Goal: Task Accomplishment & Management: Complete application form

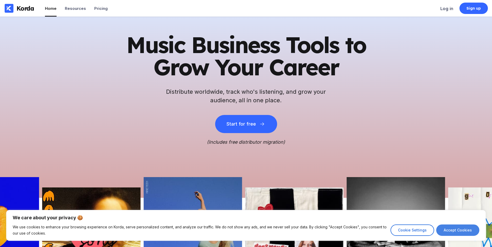
click at [472, 225] on button "Accept Cookies" at bounding box center [457, 229] width 43 height 11
checkbox input "true"
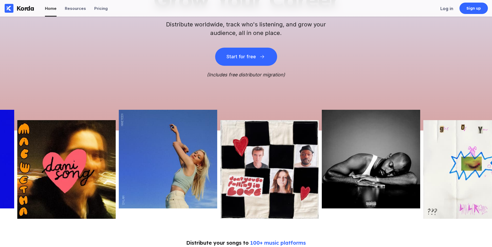
scroll to position [103, 0]
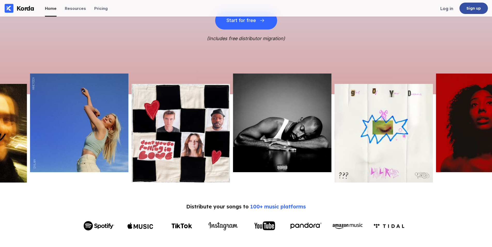
click at [472, 5] on div "Sign up" at bounding box center [474, 8] width 28 height 11
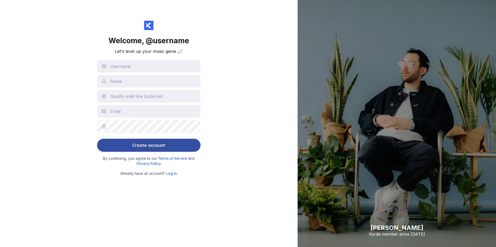
click at [153, 140] on div "Create account" at bounding box center [148, 145] width 33 height 10
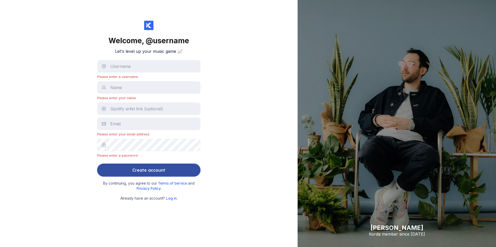
click at [148, 165] on div "Create account" at bounding box center [148, 170] width 33 height 10
click at [123, 171] on button "Create account" at bounding box center [148, 169] width 103 height 13
